Goal: Task Accomplishment & Management: Manage account settings

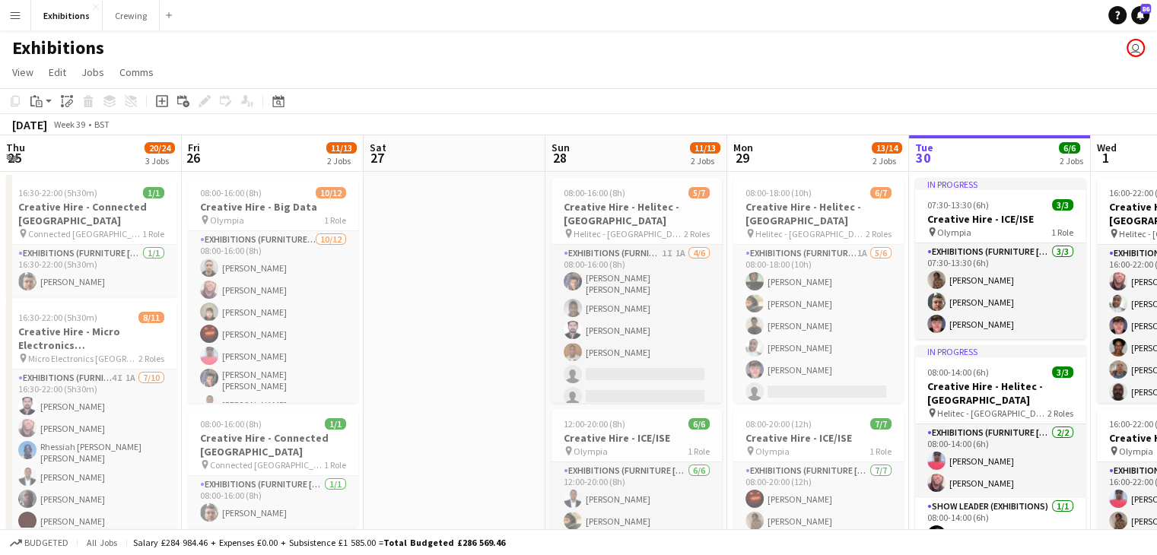
scroll to position [0, 463]
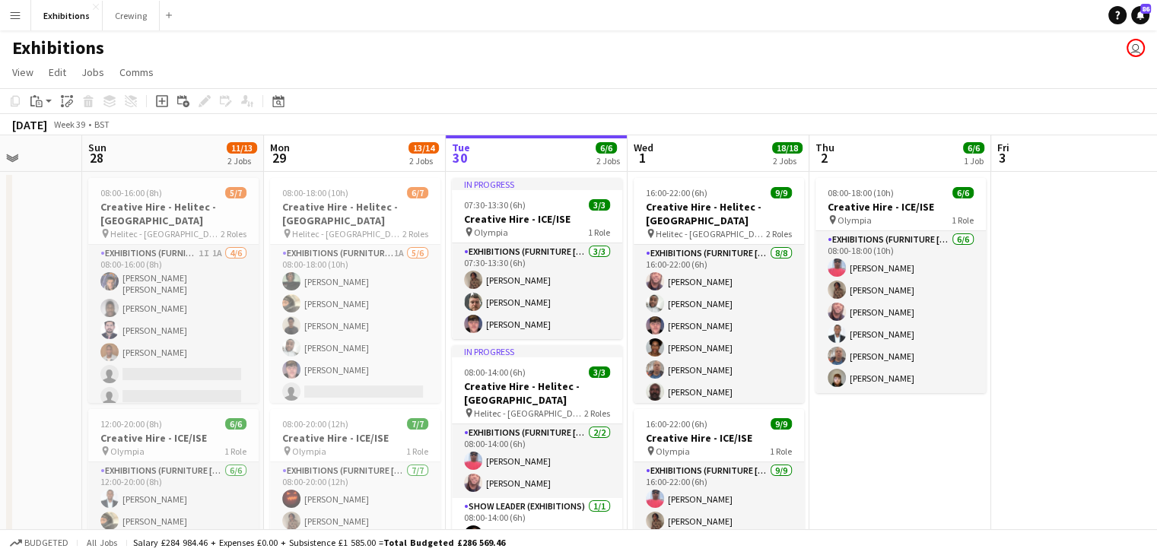
click at [14, 15] on app-icon "Menu" at bounding box center [15, 15] width 12 height 12
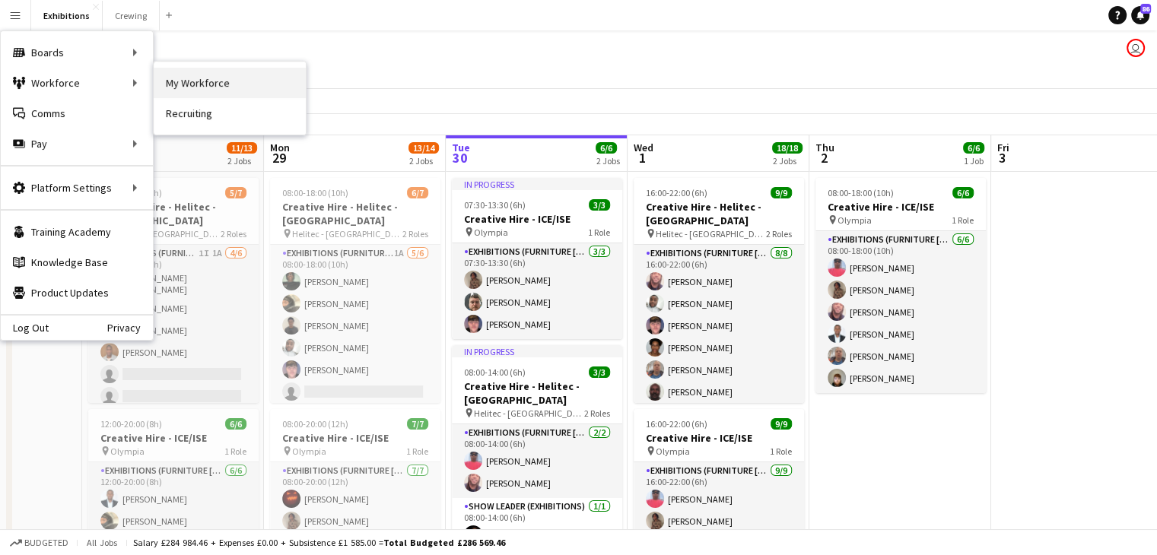
click at [185, 81] on link "My Workforce" at bounding box center [230, 83] width 152 height 30
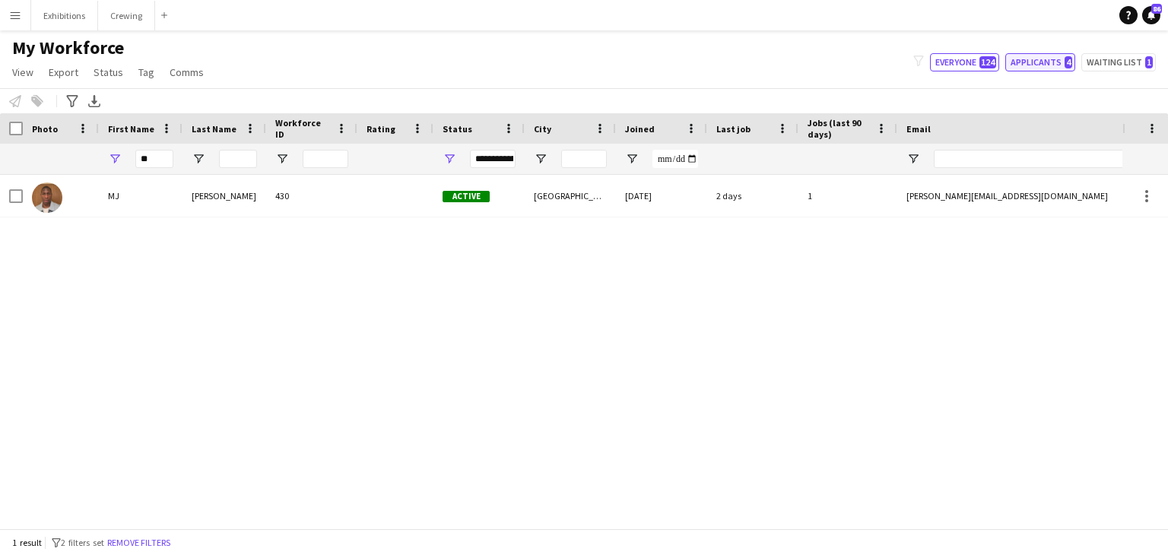
click at [1034, 65] on button "Applicants 4" at bounding box center [1040, 62] width 70 height 18
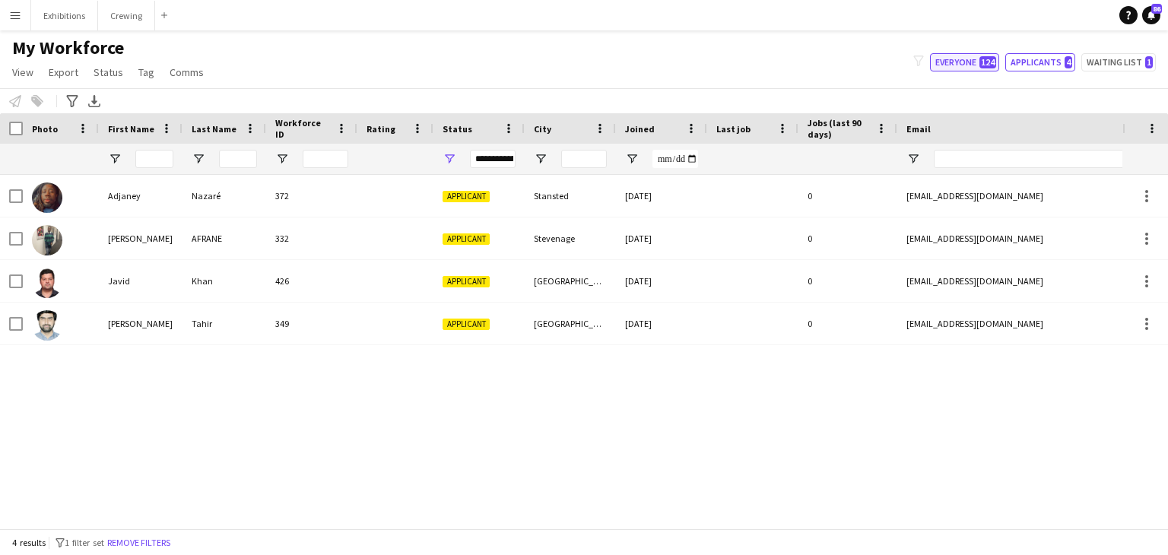
click at [963, 68] on button "Everyone 124" at bounding box center [964, 62] width 69 height 18
type input "**********"
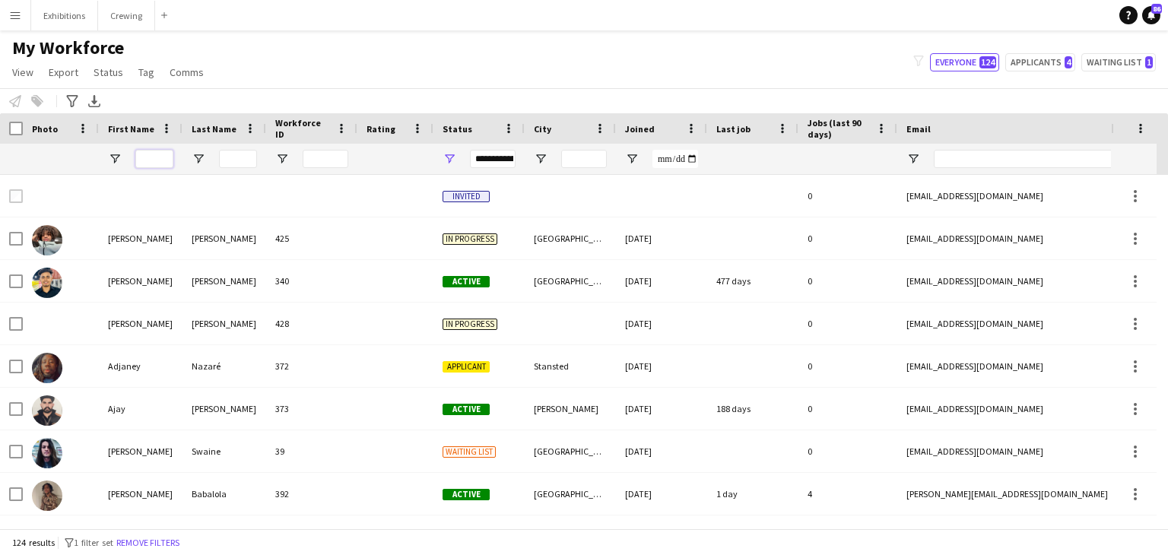
click at [145, 157] on input "First Name Filter Input" at bounding box center [154, 159] width 38 height 18
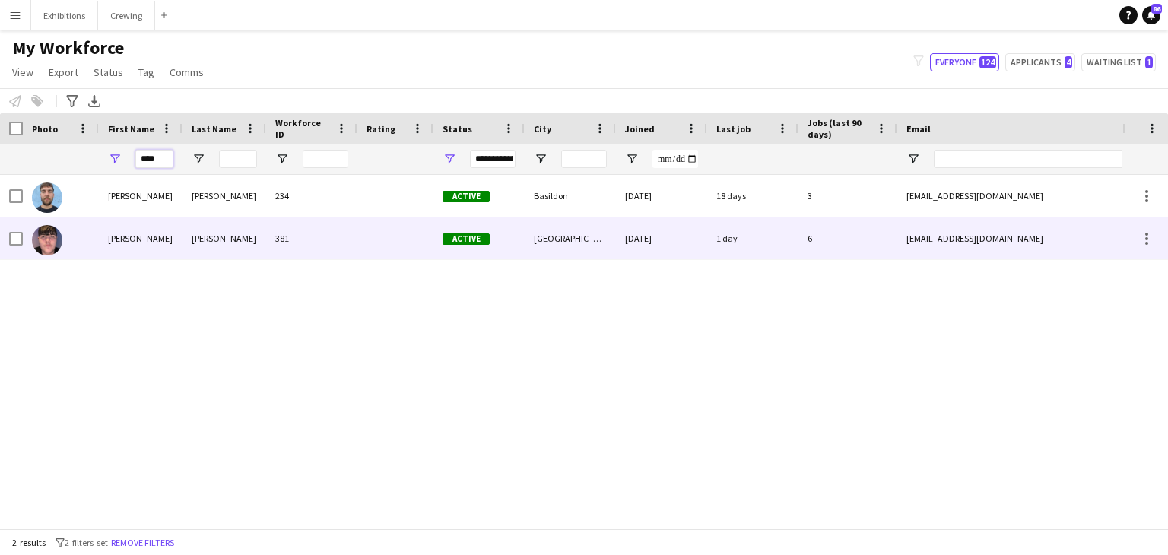
type input "****"
click at [167, 238] on div "[PERSON_NAME]" at bounding box center [141, 239] width 84 height 42
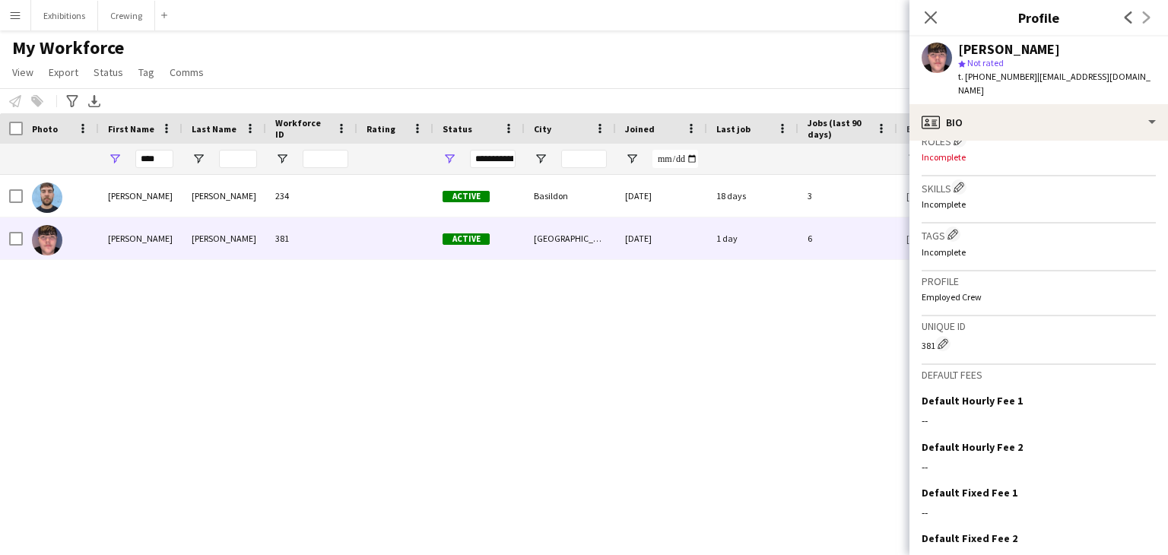
scroll to position [572, 0]
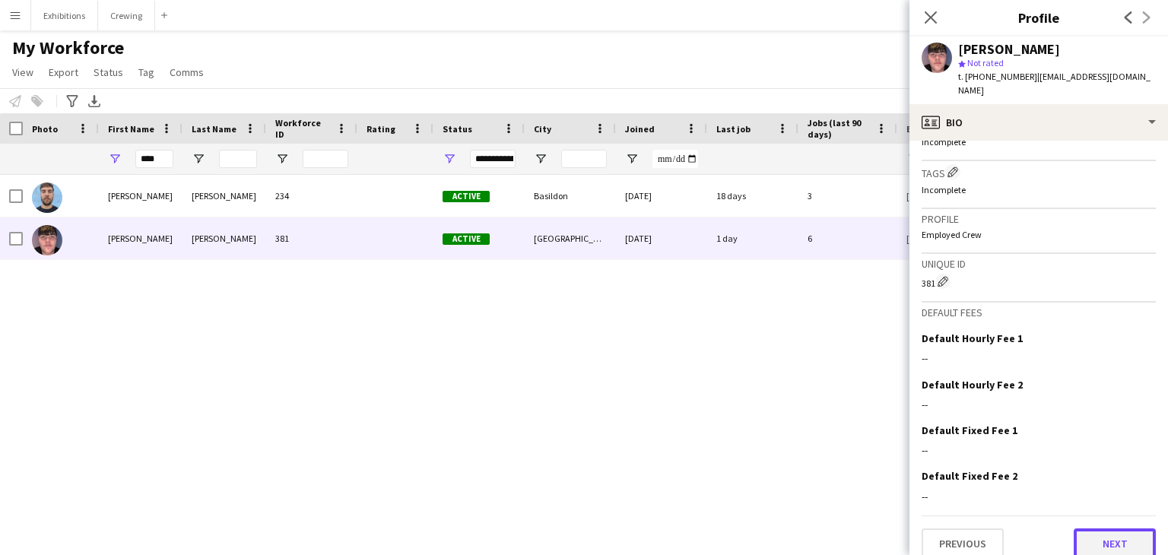
click at [1119, 536] on button "Next" at bounding box center [1115, 544] width 82 height 30
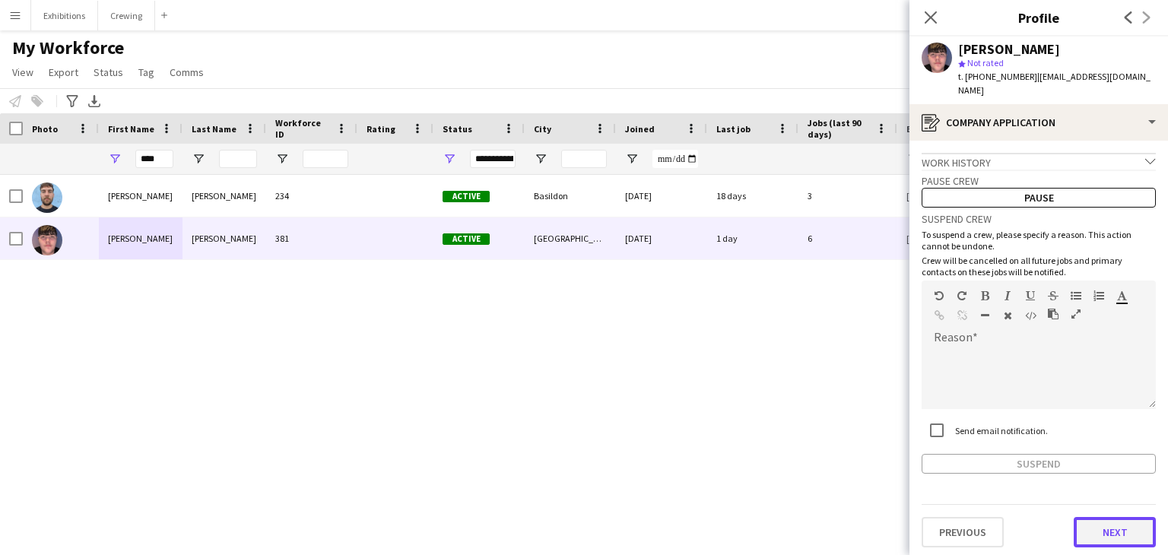
click at [1131, 526] on button "Next" at bounding box center [1115, 532] width 82 height 30
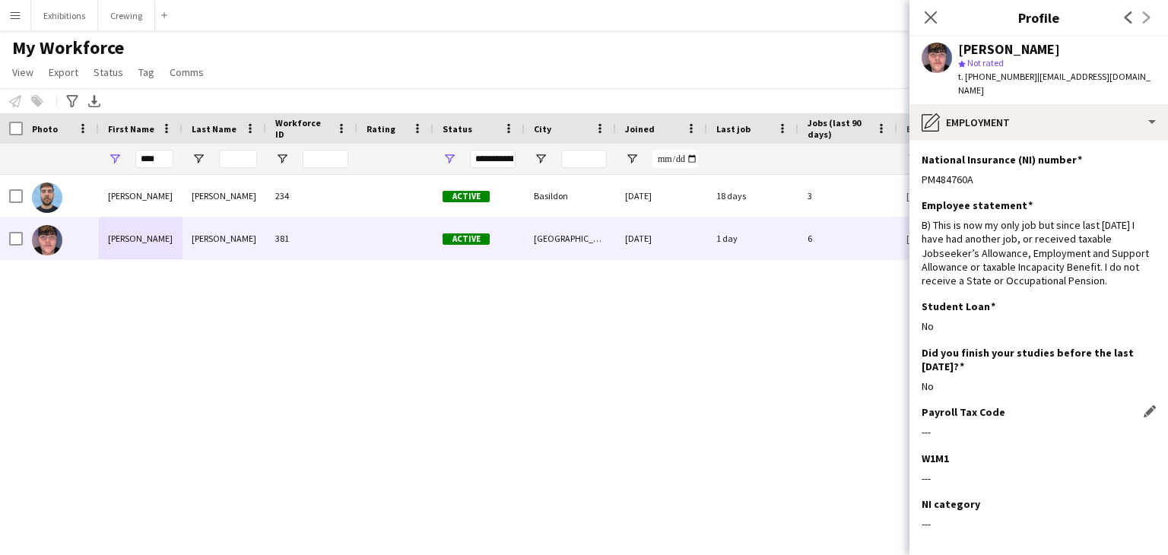
scroll to position [59, 0]
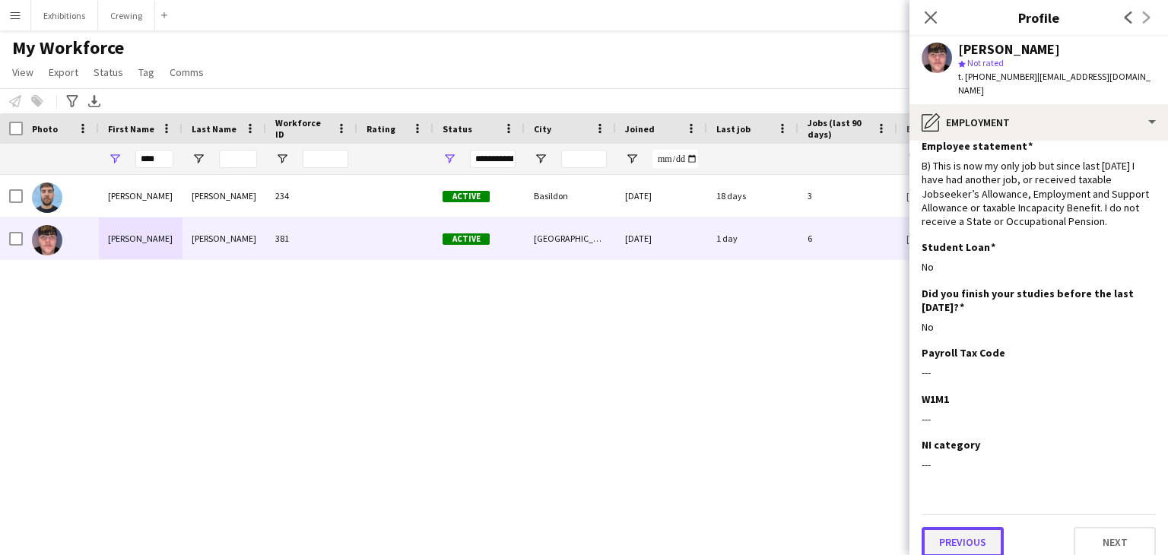
click at [970, 527] on button "Previous" at bounding box center [963, 542] width 82 height 30
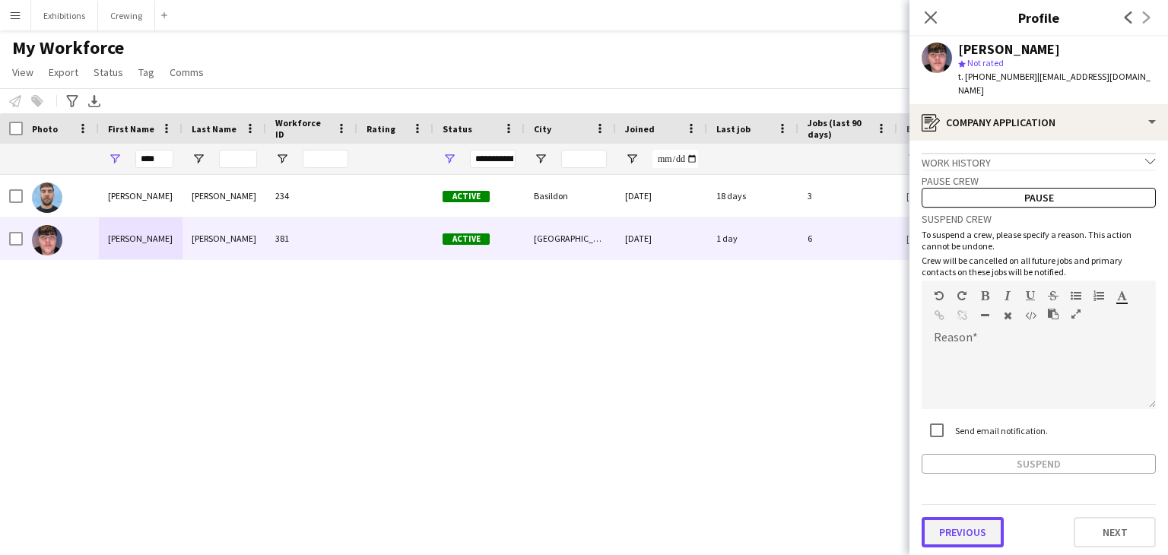
click at [962, 523] on button "Previous" at bounding box center [963, 532] width 82 height 30
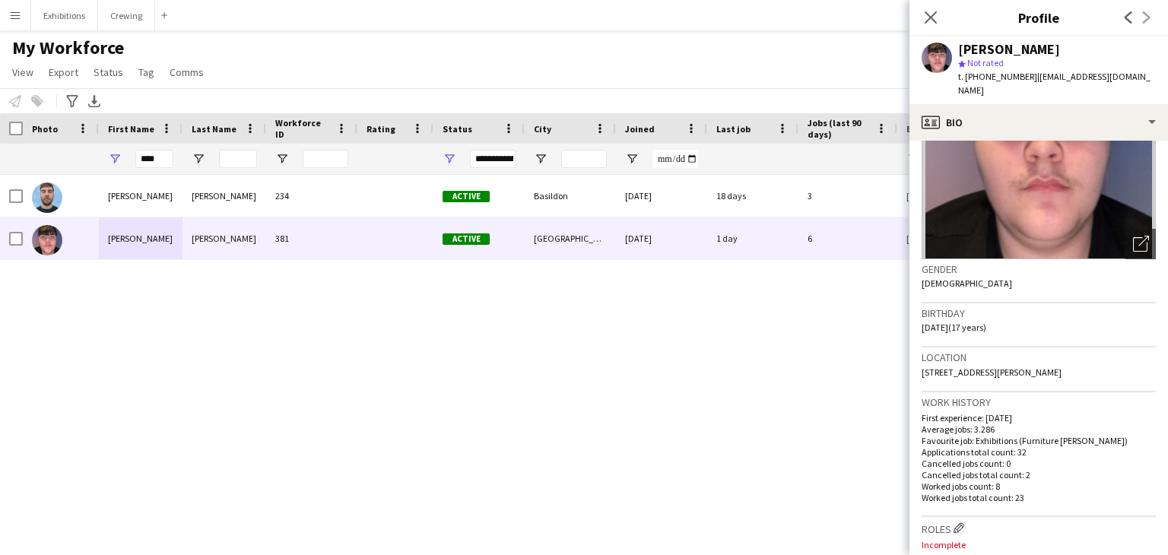
scroll to position [572, 0]
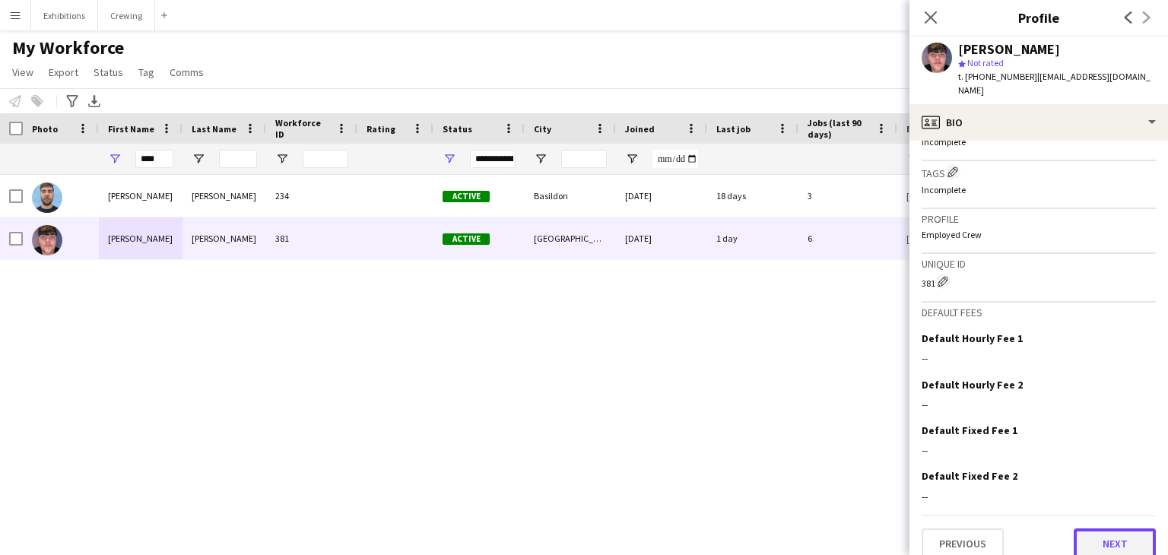
click at [1110, 529] on button "Next" at bounding box center [1115, 544] width 82 height 30
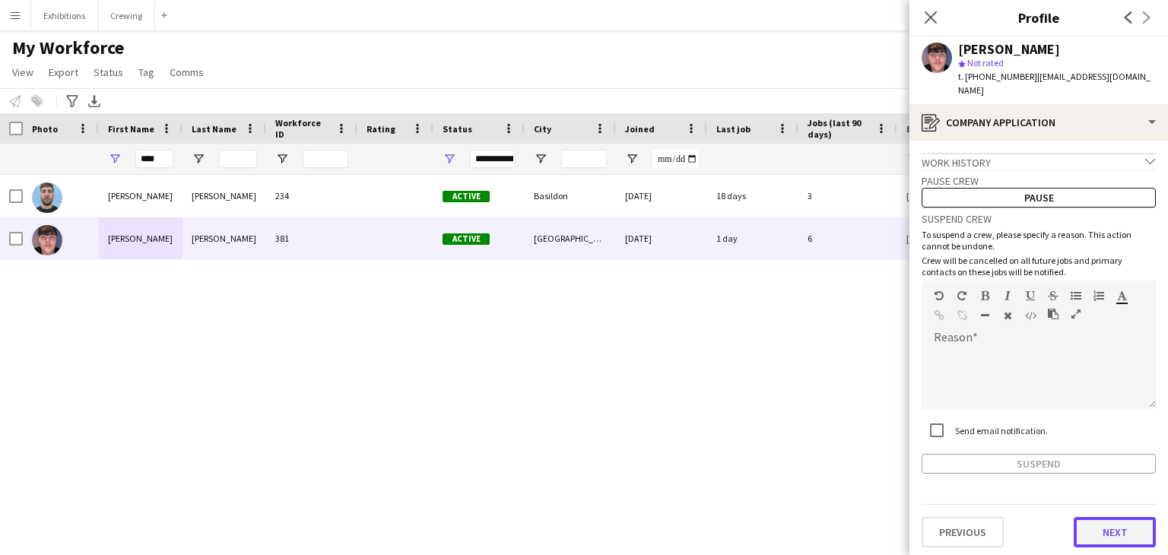
click at [1110, 527] on button "Next" at bounding box center [1115, 532] width 82 height 30
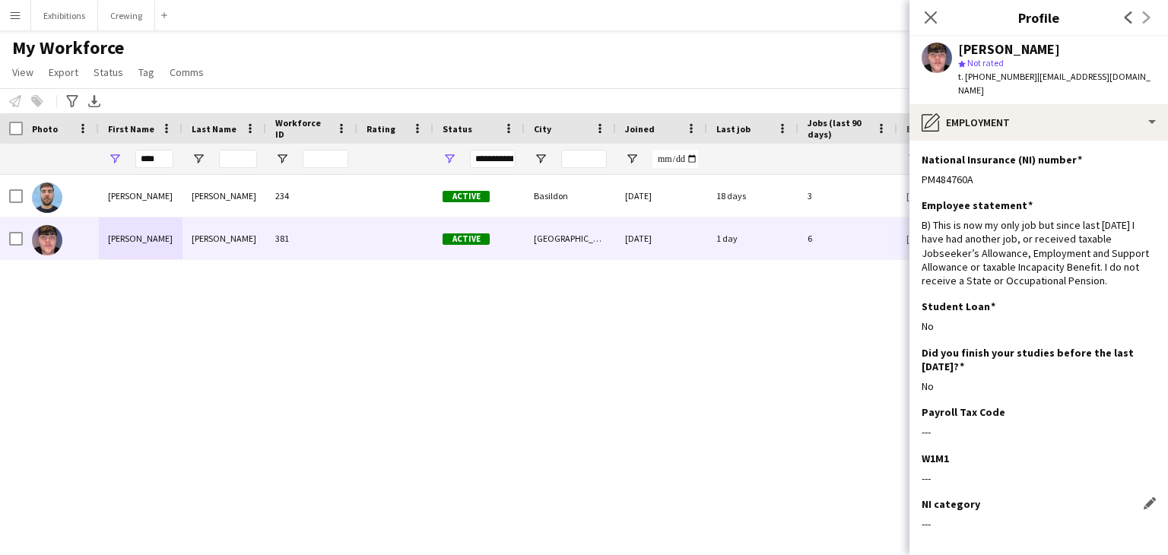
scroll to position [59, 0]
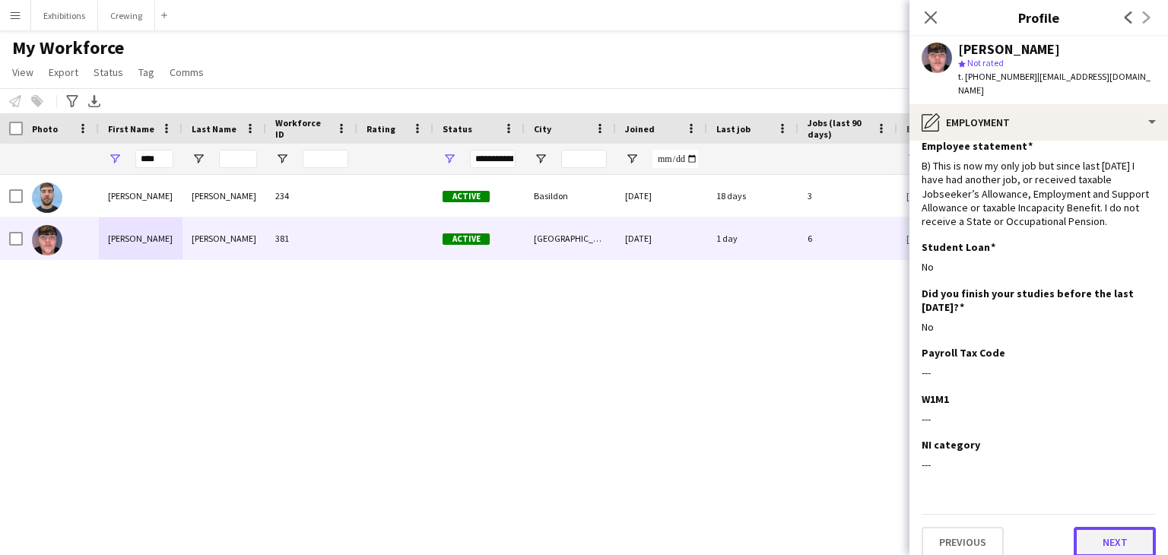
click at [1081, 527] on button "Next" at bounding box center [1115, 542] width 82 height 30
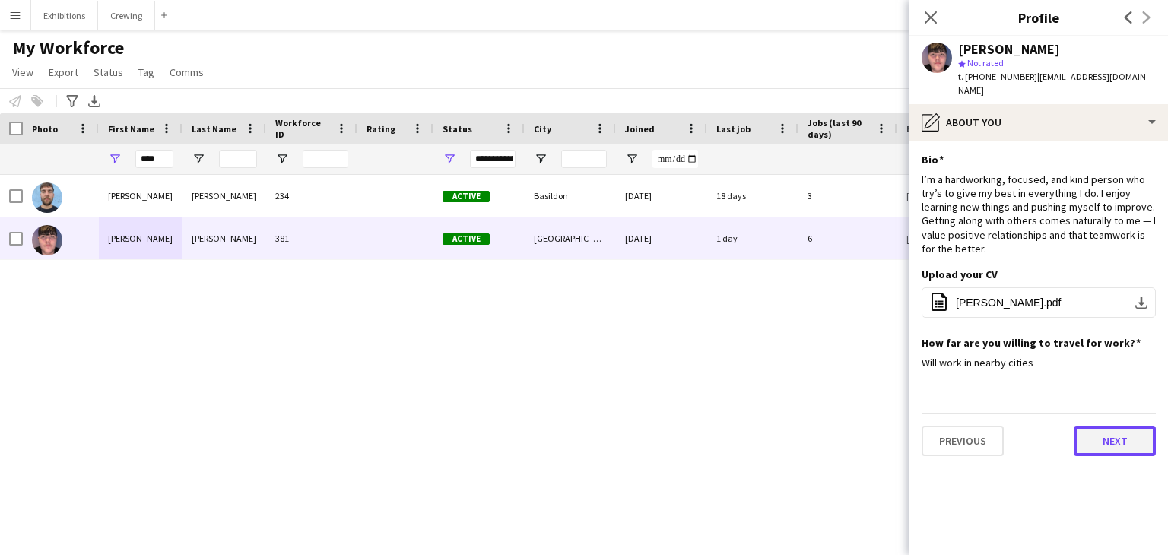
click at [1097, 436] on button "Next" at bounding box center [1115, 441] width 82 height 30
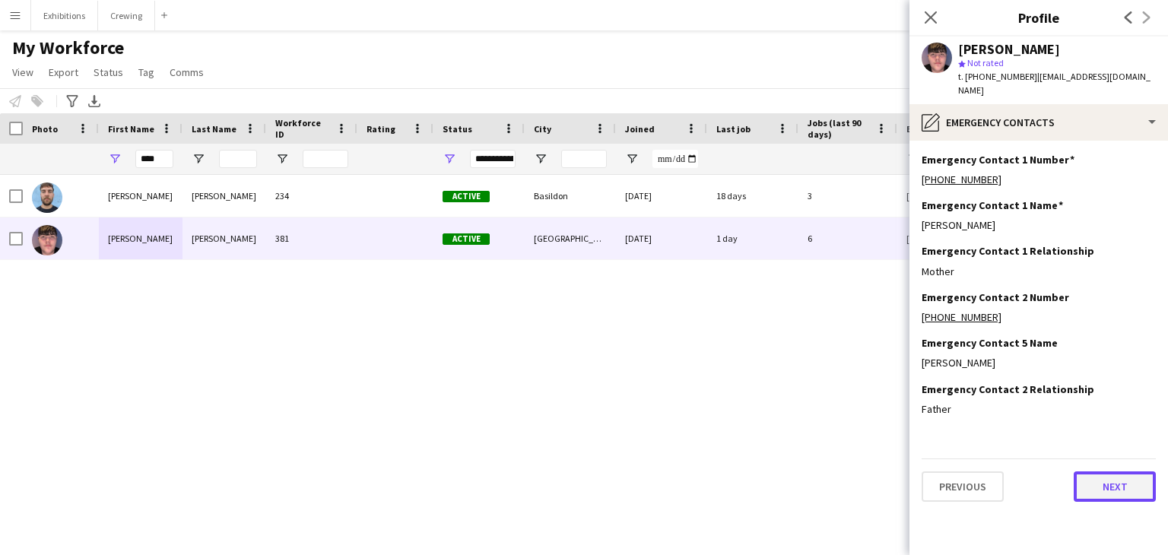
click at [1113, 475] on button "Next" at bounding box center [1115, 487] width 82 height 30
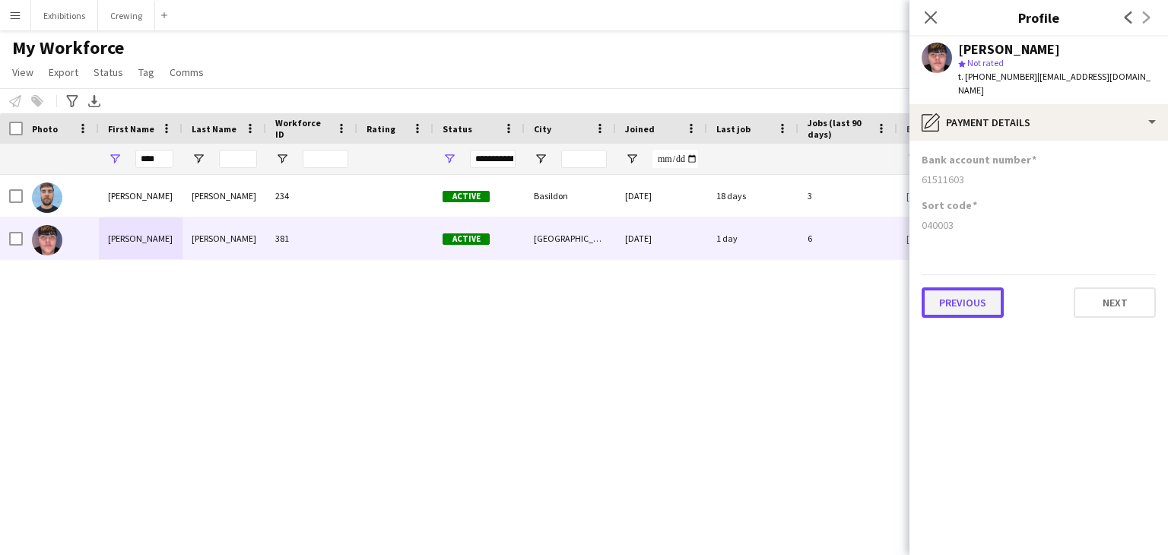
click at [980, 289] on button "Previous" at bounding box center [963, 302] width 82 height 30
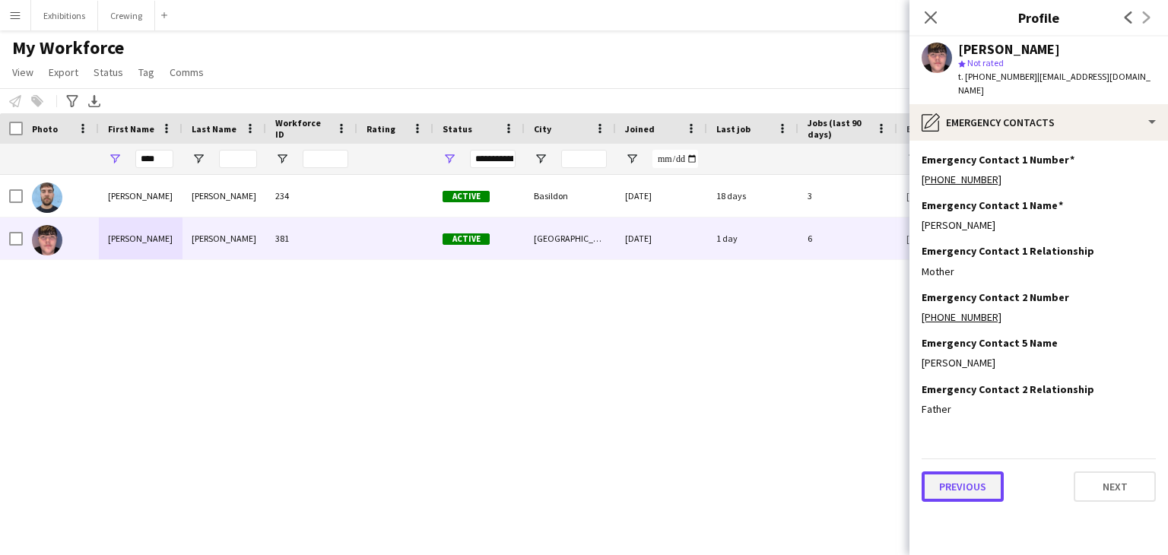
click at [979, 472] on button "Previous" at bounding box center [963, 487] width 82 height 30
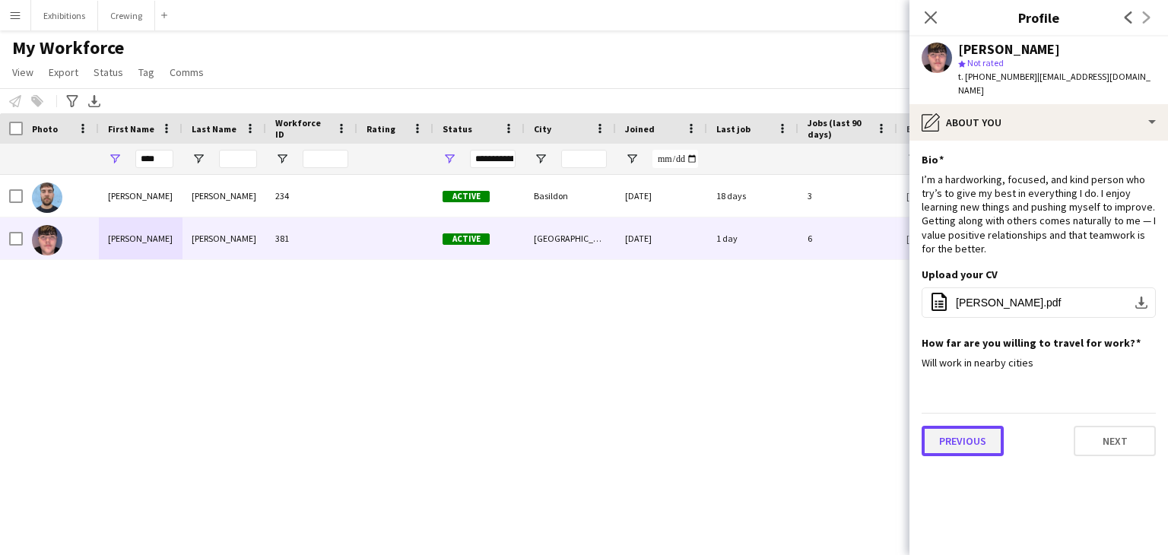
click at [969, 430] on button "Previous" at bounding box center [963, 441] width 82 height 30
